Goal: Transaction & Acquisition: Purchase product/service

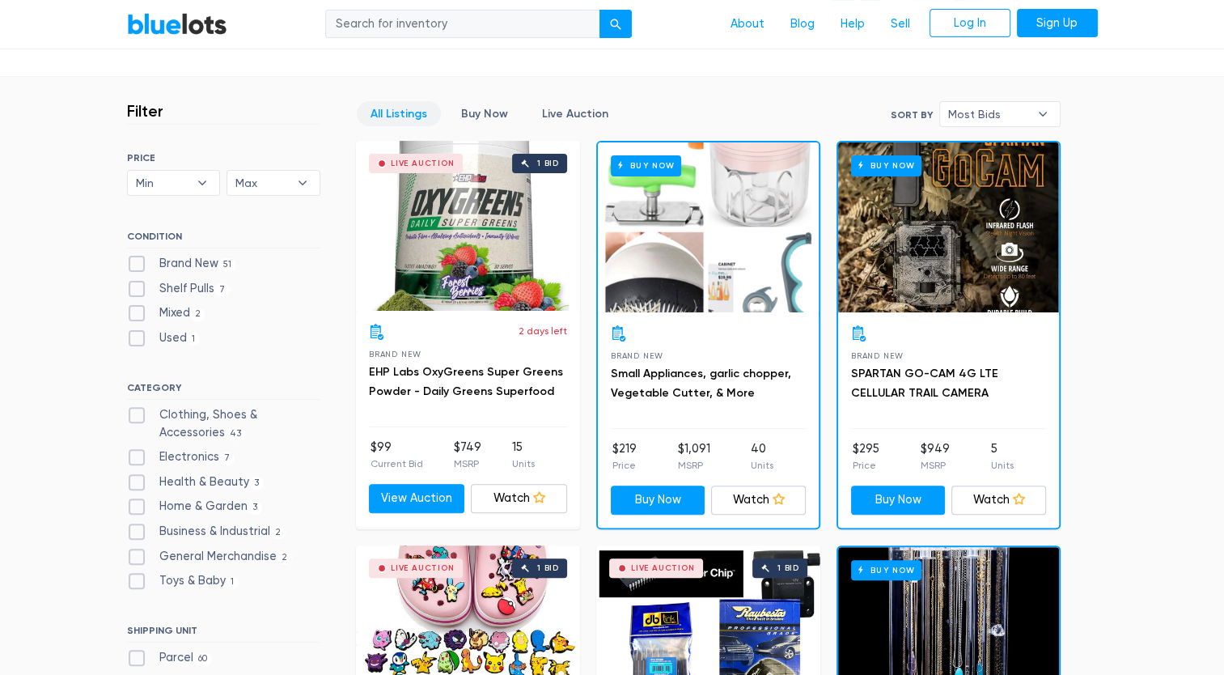
scroll to position [404, 0]
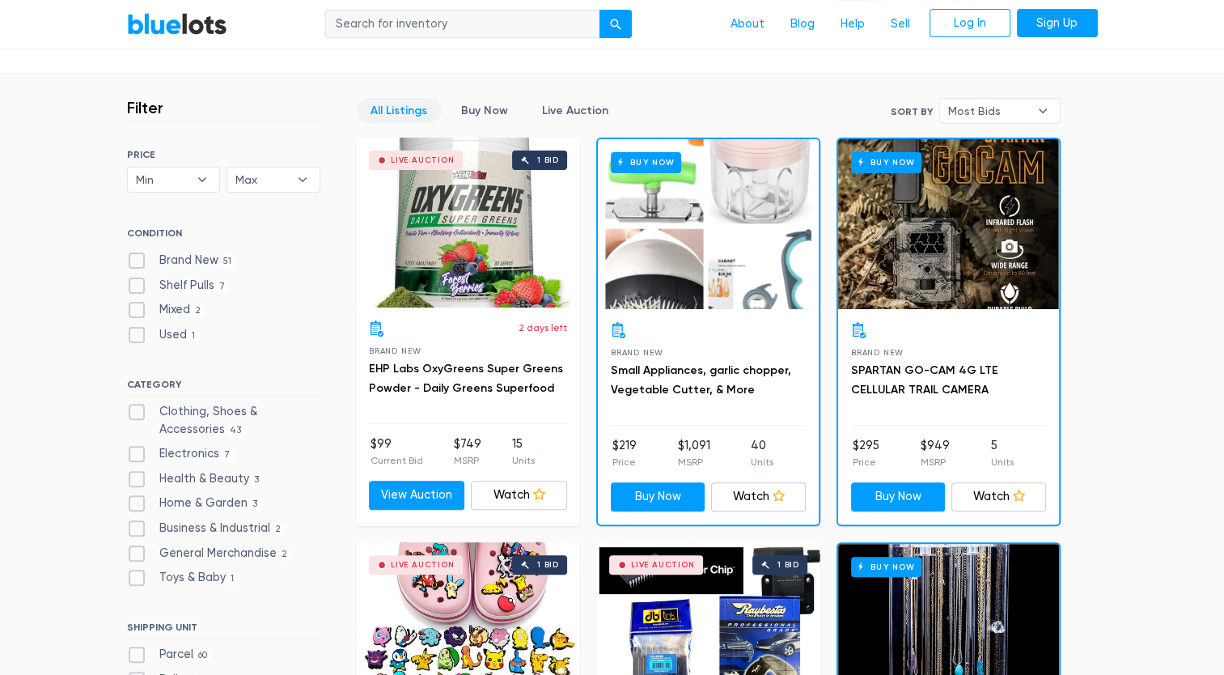
click at [139, 260] on label "Brand New 51" at bounding box center [182, 261] width 110 height 18
click at [137, 260] on New"] "Brand New 51" at bounding box center [132, 257] width 11 height 11
checkbox New"] "true"
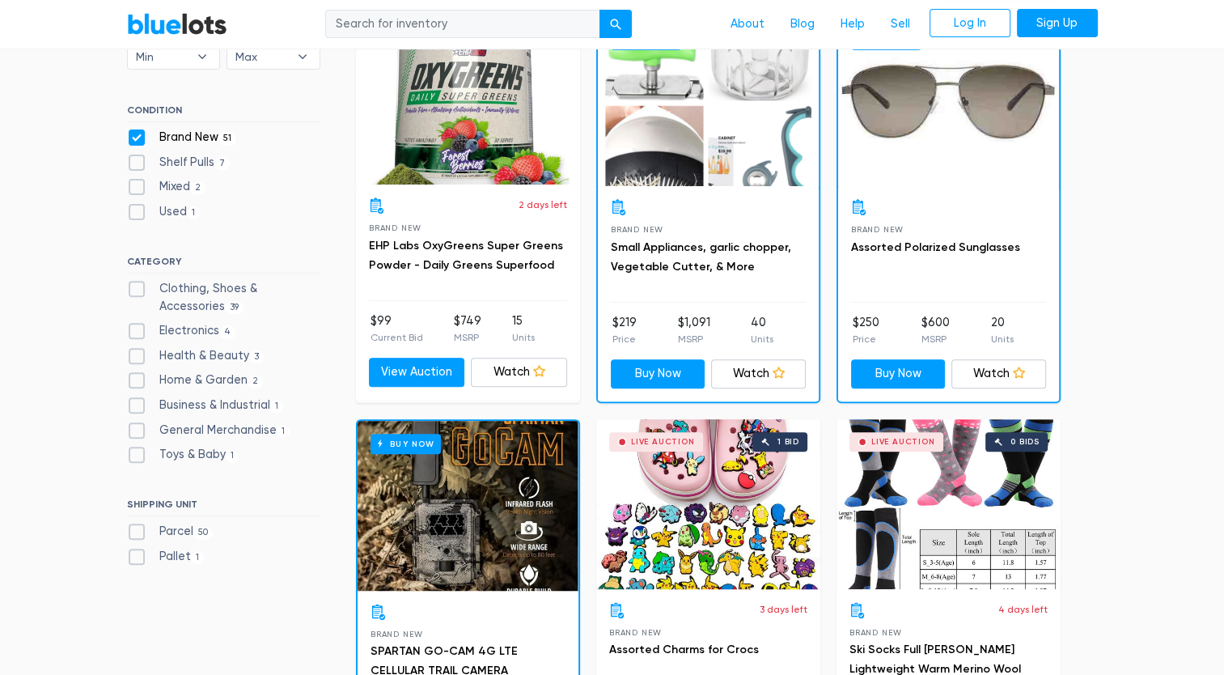
scroll to position [597, 0]
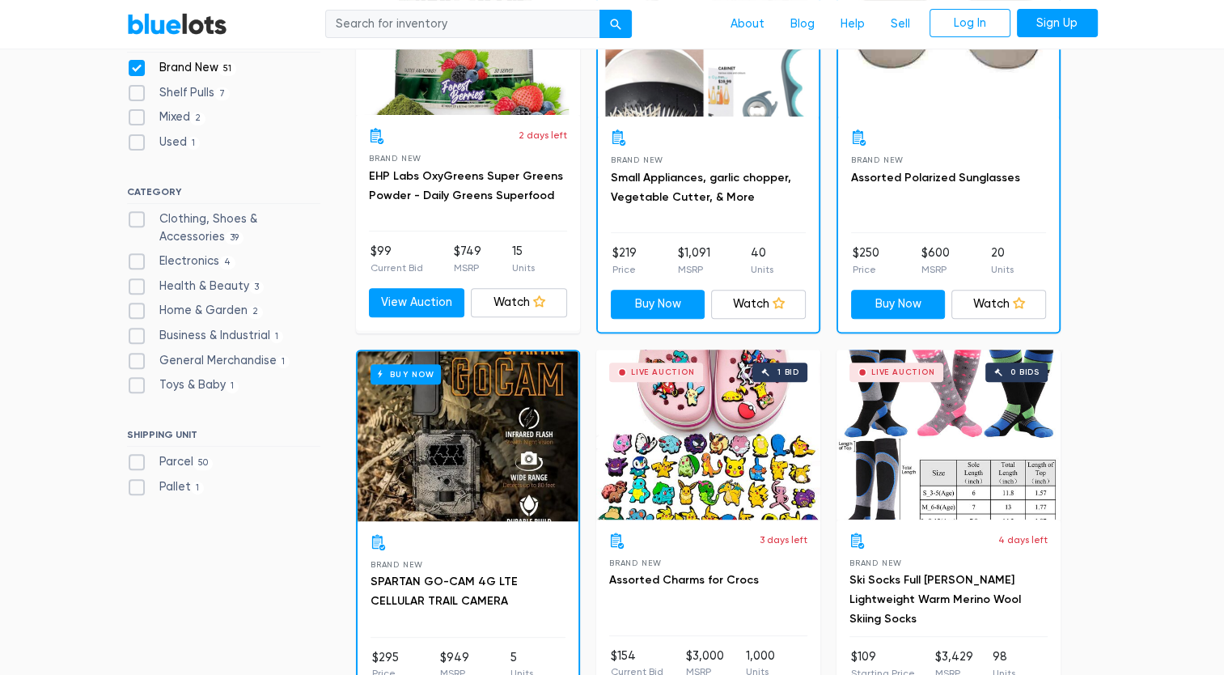
click at [137, 260] on label "Electronics 4" at bounding box center [181, 261] width 109 height 18
click at [137, 260] on input "Electronics 4" at bounding box center [132, 257] width 11 height 11
checkbox input "true"
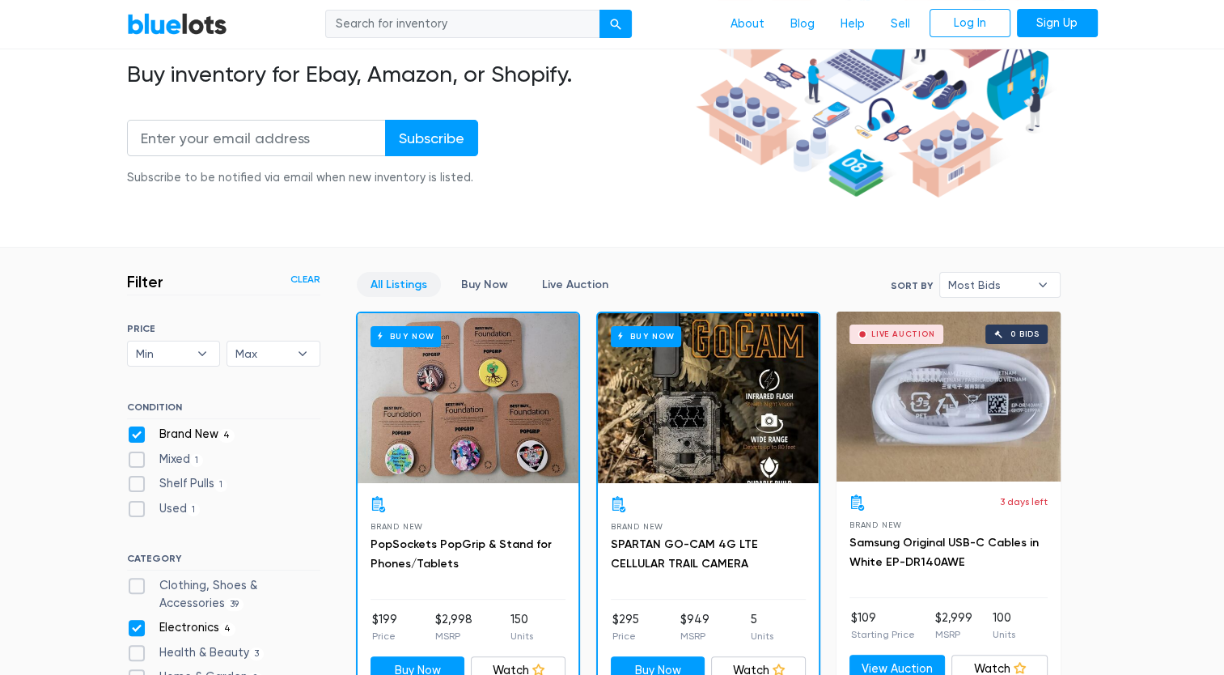
scroll to position [324, 0]
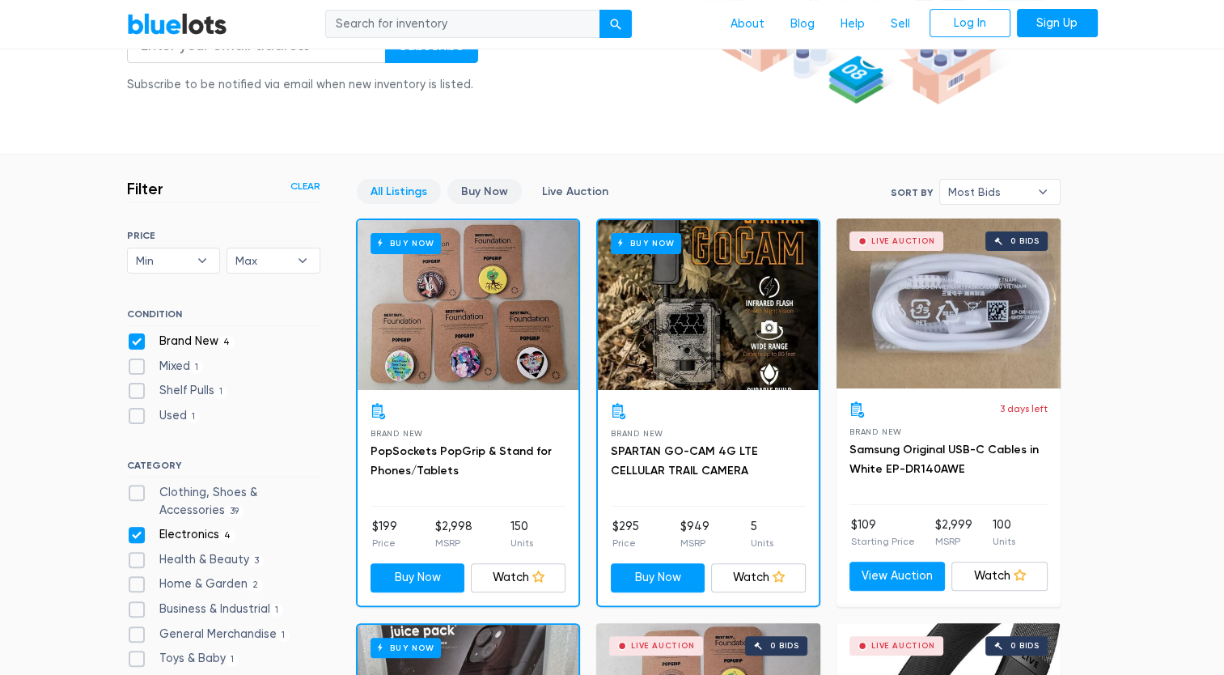
click at [487, 186] on link "Buy Now" at bounding box center [484, 191] width 74 height 25
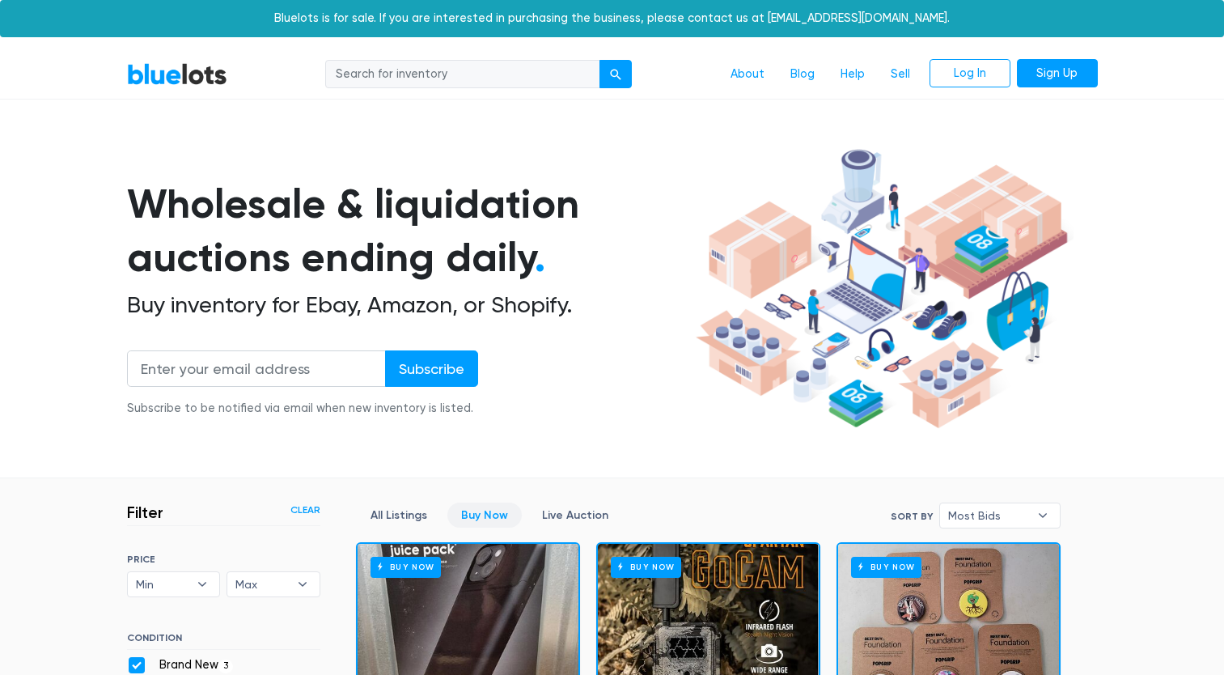
scroll to position [435, 0]
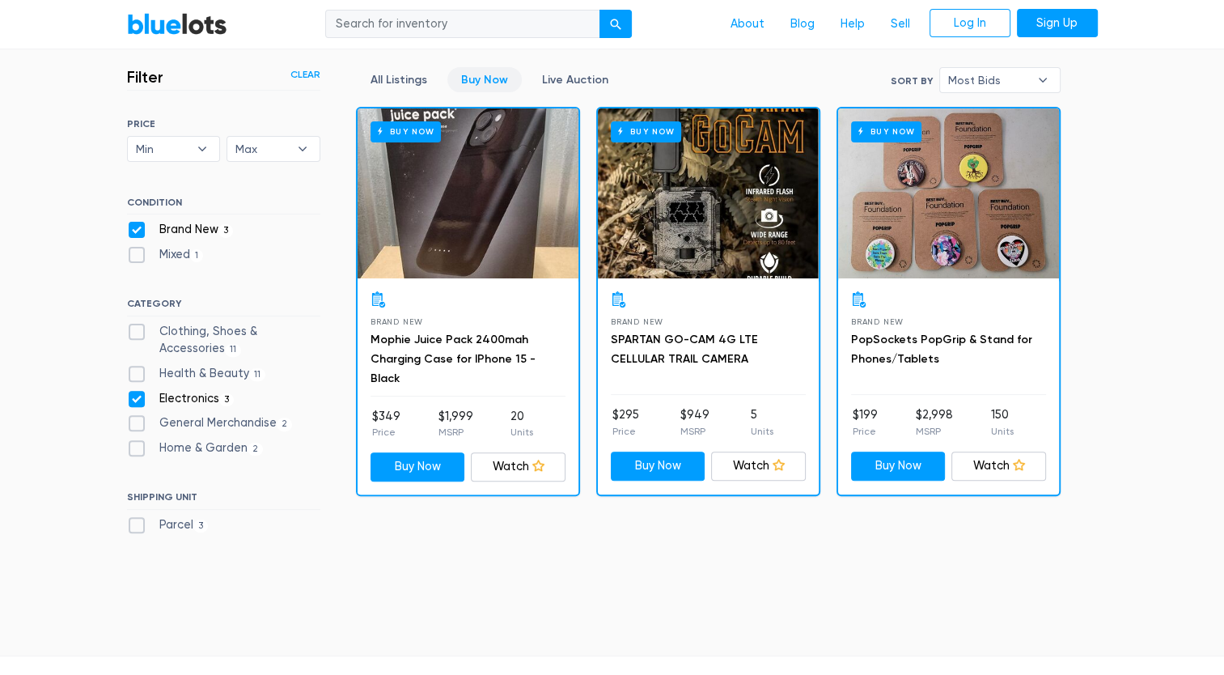
click at [204, 328] on label "Clothing, Shoes & Accessories 11" at bounding box center [223, 340] width 193 height 35
click at [137, 328] on Accessories"] "Clothing, Shoes & Accessories 11" at bounding box center [132, 328] width 11 height 11
checkbox Accessories"] "true"
